Goal: Find specific page/section: Find specific page/section

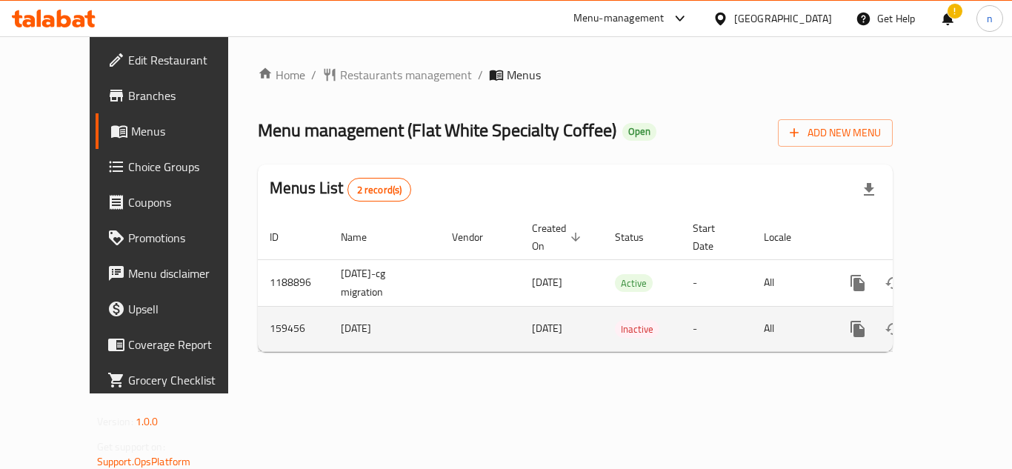
click at [681, 307] on td "-" at bounding box center [716, 328] width 71 height 45
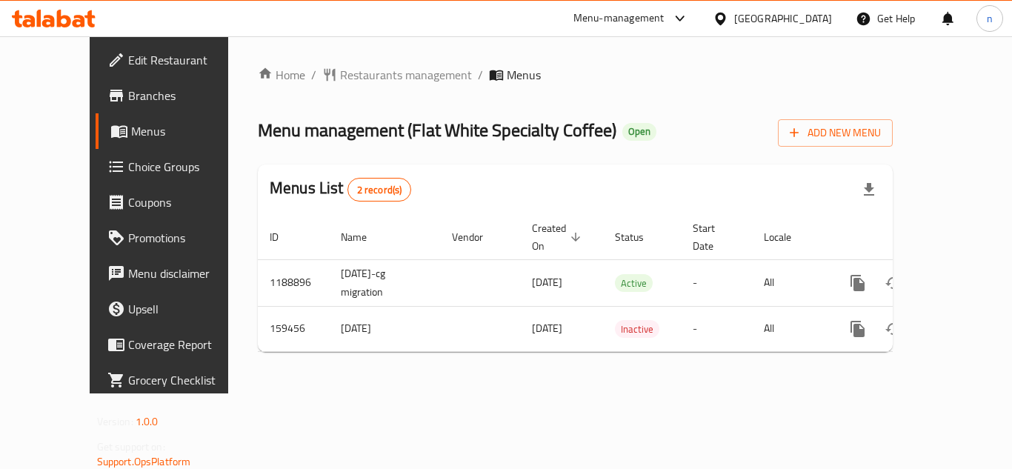
click at [728, 17] on icon at bounding box center [721, 19] width 16 height 16
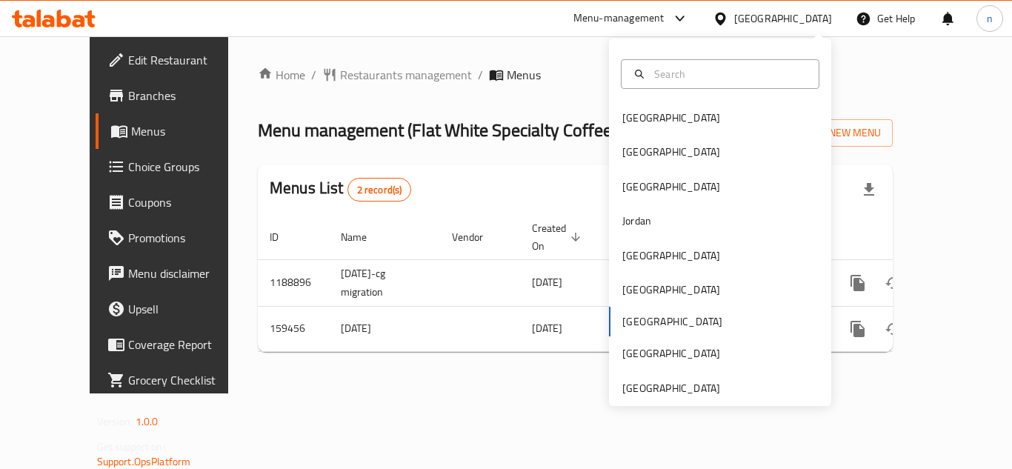
click at [623, 324] on div "Bahrain Egypt Iraq Jordan Kuwait Oman Qatar Saudi Arabia United Arab Emirates" at bounding box center [720, 253] width 222 height 304
click at [630, 121] on div "[GEOGRAPHIC_DATA]" at bounding box center [671, 118] width 98 height 16
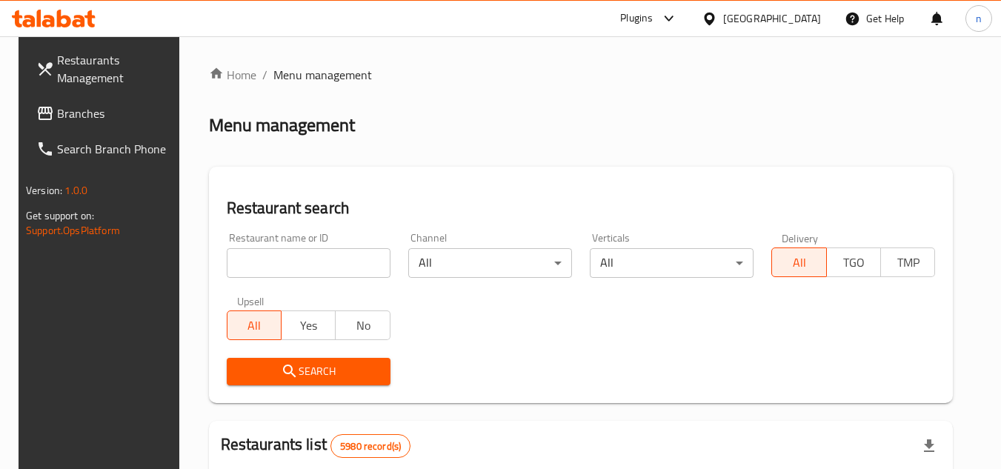
click at [101, 117] on div at bounding box center [500, 234] width 1001 height 469
click at [678, 16] on icon at bounding box center [669, 19] width 18 height 18
click at [600, 167] on div "Restaurant-Management" at bounding box center [589, 168] width 116 height 16
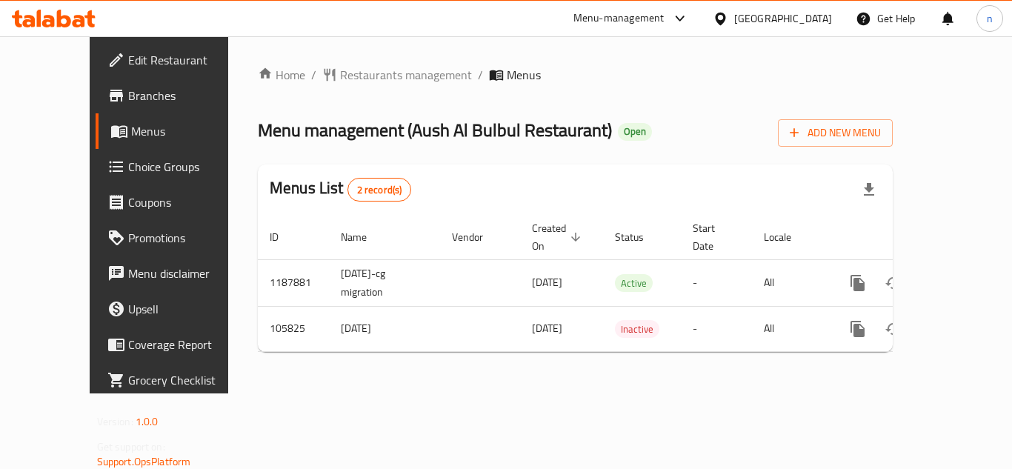
click at [725, 19] on icon at bounding box center [720, 18] width 10 height 13
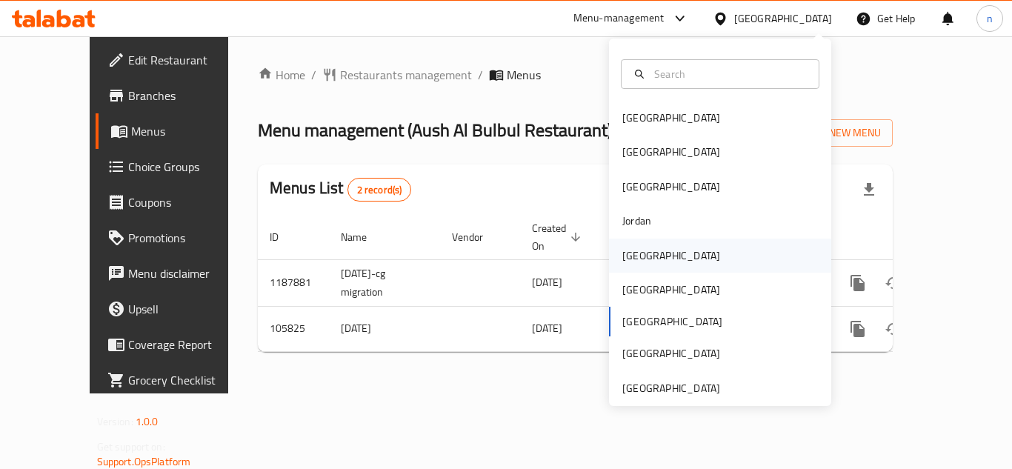
click at [627, 253] on div "Kuwait" at bounding box center [671, 255] width 98 height 16
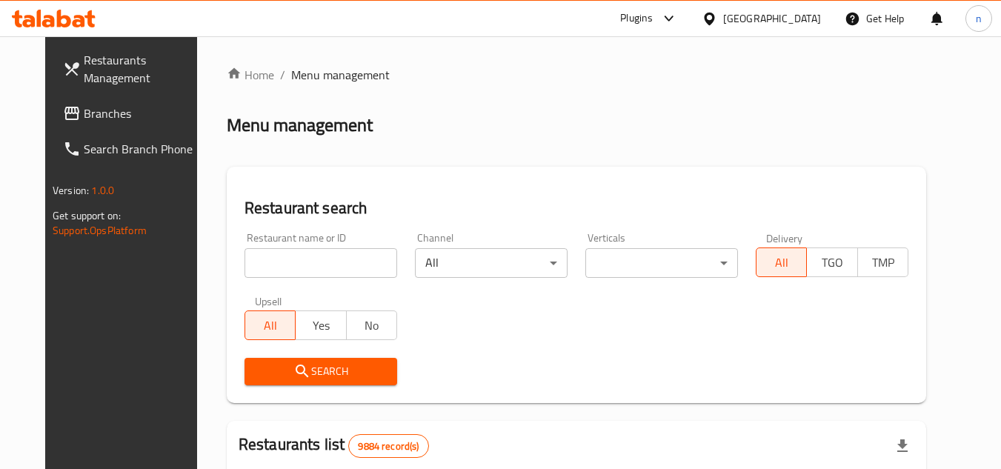
click at [678, 23] on icon at bounding box center [669, 19] width 18 height 18
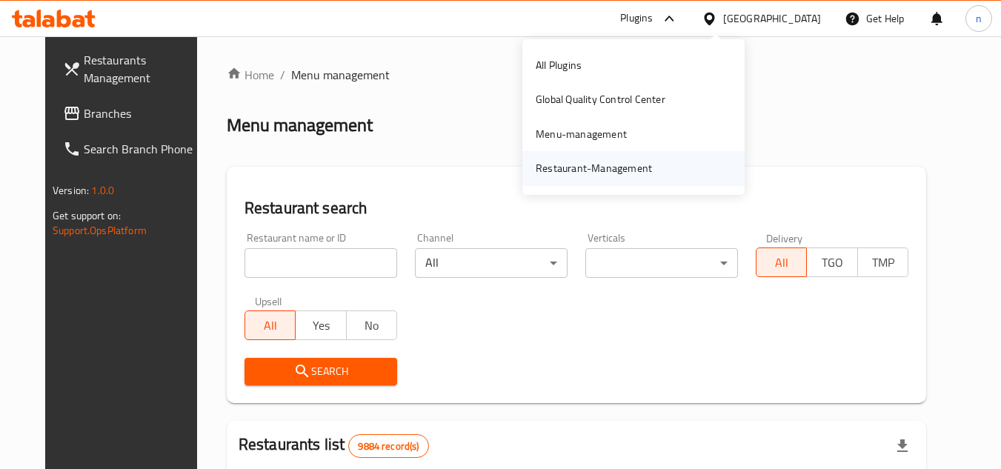
click at [601, 172] on div "Restaurant-Management" at bounding box center [593, 168] width 116 height 16
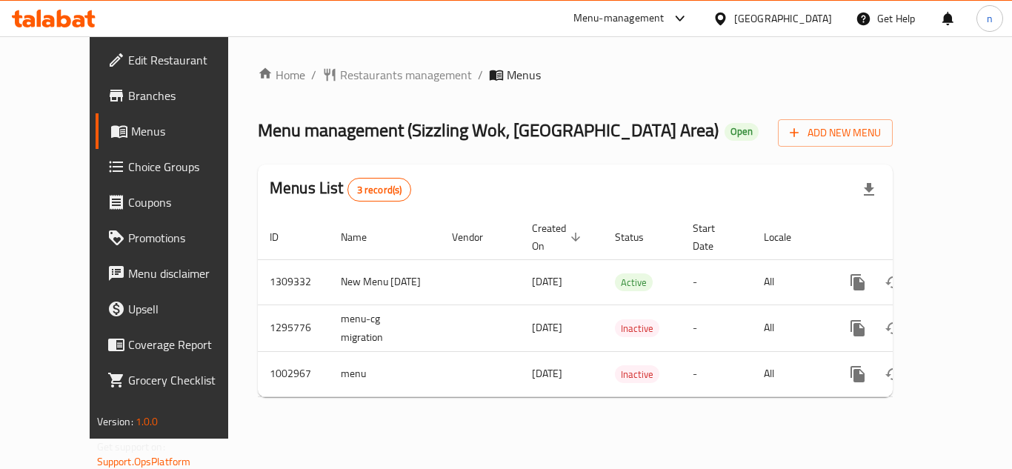
click at [682, 16] on icon at bounding box center [680, 19] width 18 height 18
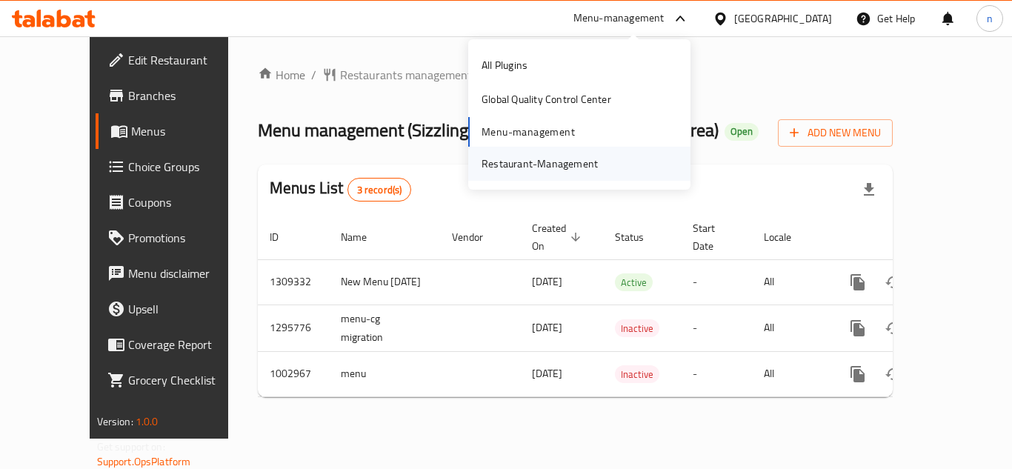
click at [524, 158] on div "Restaurant-Management" at bounding box center [539, 164] width 116 height 16
